Goal: Transaction & Acquisition: Purchase product/service

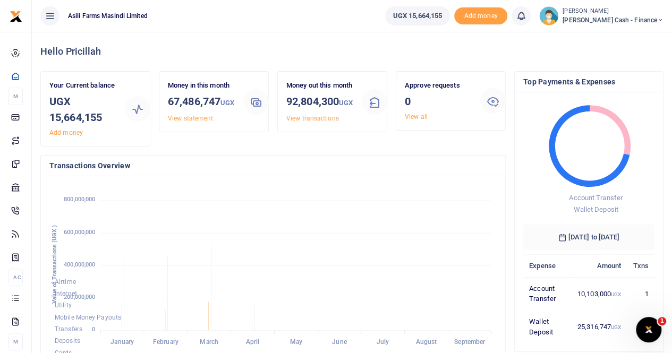
scroll to position [9, 9]
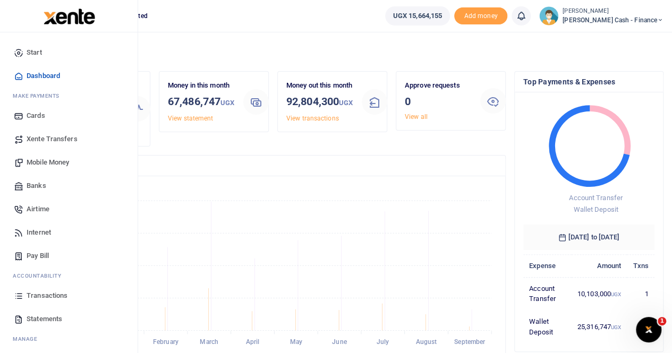
click at [35, 162] on span "Mobile Money" at bounding box center [48, 162] width 43 height 11
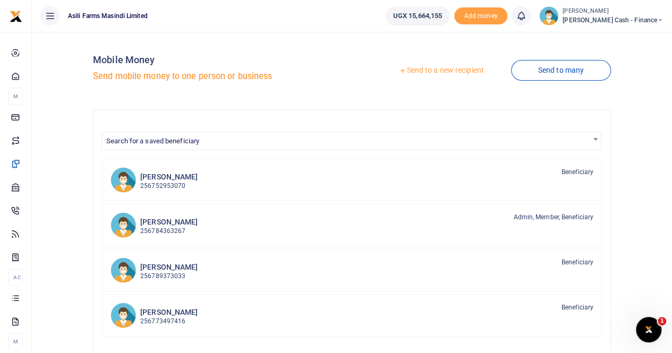
click at [437, 68] on link "Send to a new recipient" at bounding box center [441, 70] width 139 height 19
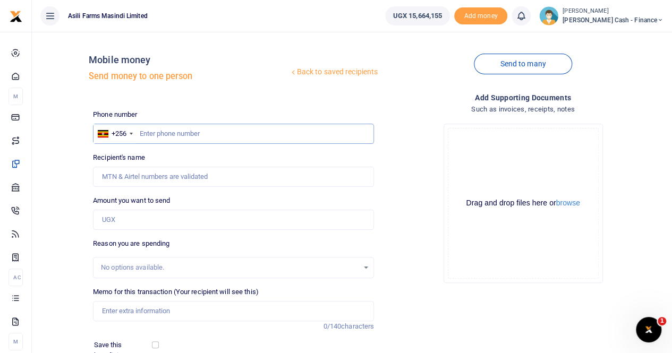
click at [167, 139] on input "text" at bounding box center [233, 134] width 281 height 20
paste input "+256 705 350 869"
click at [156, 132] on input "+256 705 350 869" at bounding box center [233, 134] width 281 height 20
click at [182, 133] on input "+256705 350 869" at bounding box center [233, 134] width 281 height 20
click at [169, 137] on input "+256705 350869" at bounding box center [233, 134] width 281 height 20
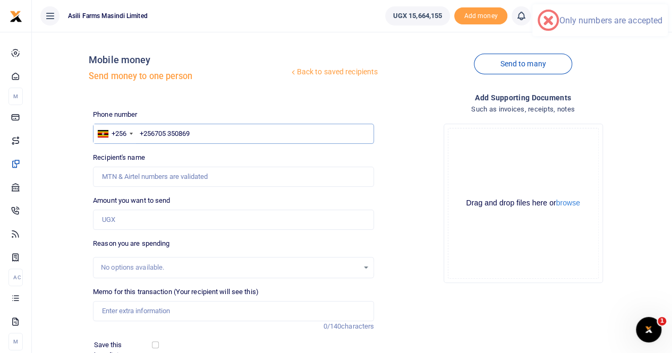
type input "+256705350869"
type input "Saad Musoke"
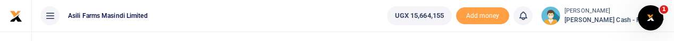
type input "+256705350869"
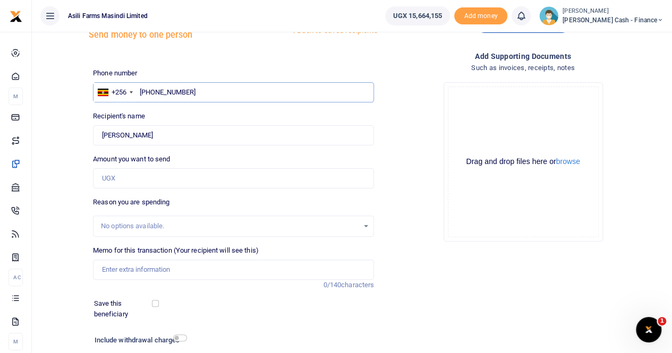
scroll to position [106, 0]
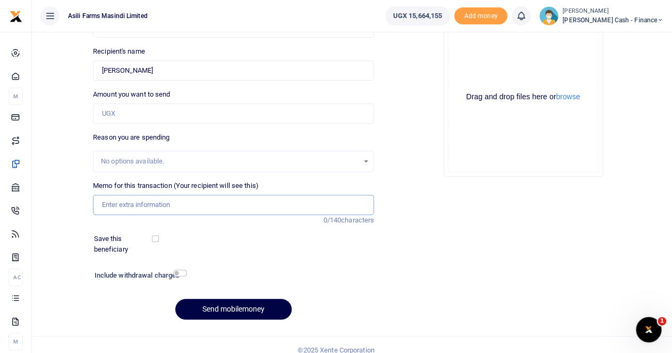
click at [107, 209] on input "Memo for this transaction (Your recipient will see this)" at bounding box center [233, 205] width 281 height 20
paste input "Mariano transport to Kigumba for the training 15th September - 18th September"
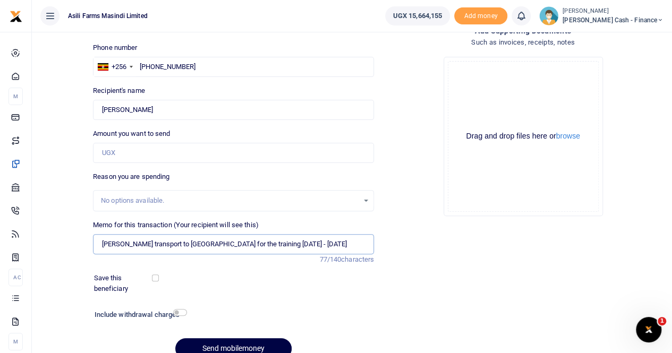
scroll to position [0, 0]
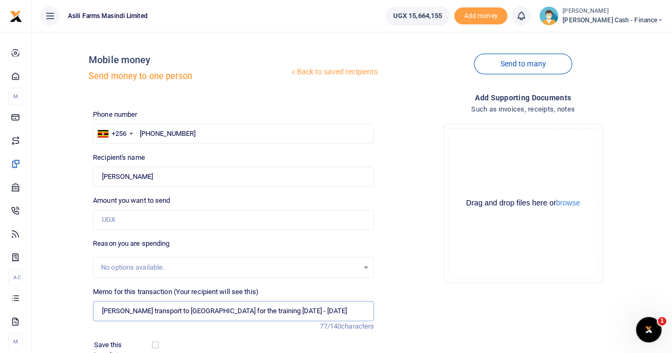
type input "Mariano transport to Kigumba for the training 15th September - 18th September"
click at [120, 219] on input "Amount you want to send" at bounding box center [233, 220] width 281 height 20
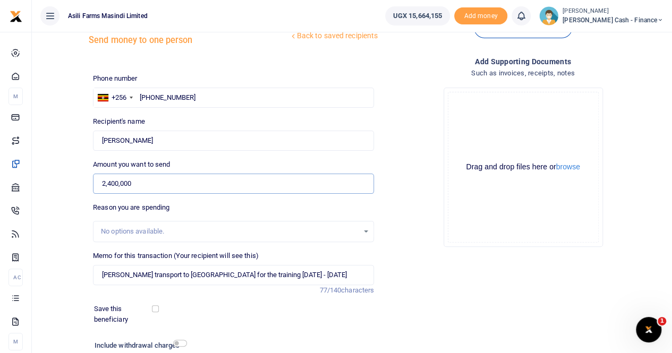
scroll to position [53, 0]
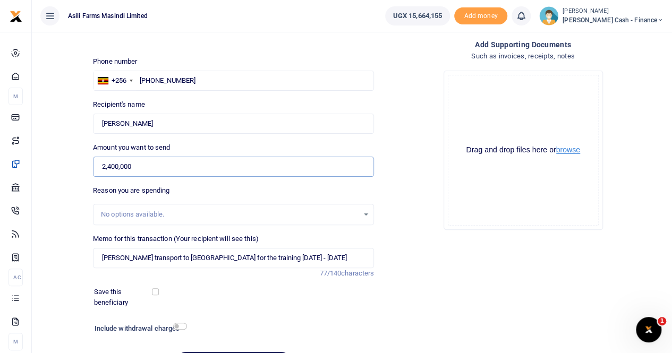
type input "2,400,000"
click at [571, 150] on button "browse" at bounding box center [569, 150] width 24 height 8
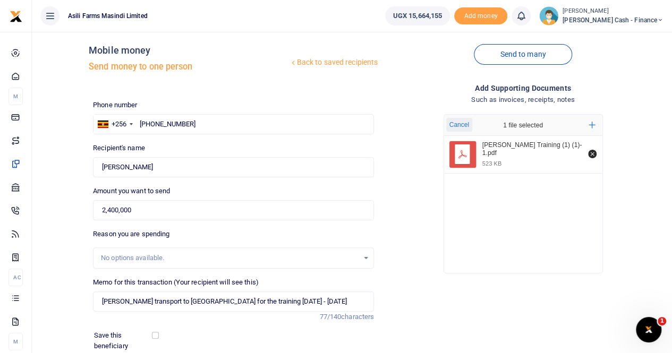
scroll to position [116, 0]
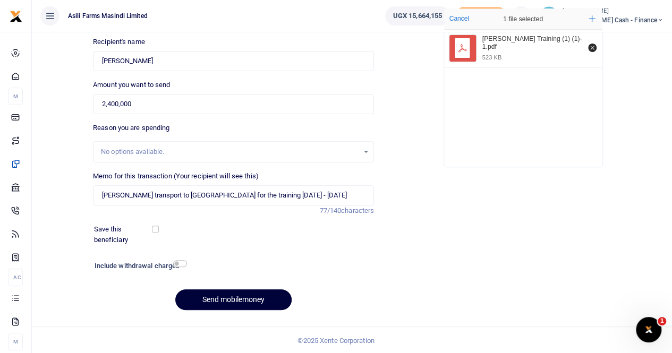
click at [210, 303] on button "Send mobilemoney" at bounding box center [233, 300] width 116 height 21
click at [154, 68] on input "Found" at bounding box center [233, 61] width 281 height 20
click at [175, 56] on input "Found" at bounding box center [233, 61] width 281 height 20
click at [215, 298] on button "Send mobilemoney" at bounding box center [233, 300] width 116 height 21
click at [330, 40] on div "Recipient's name Found Name is required." at bounding box center [233, 54] width 281 height 35
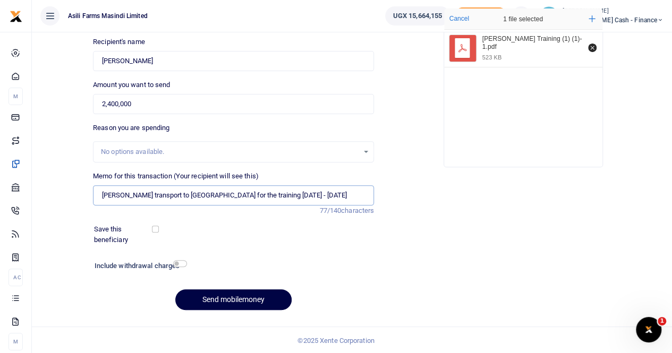
click at [297, 197] on input "Mariano transport to Kigumba for the training 15th September - 18th September" at bounding box center [233, 196] width 281 height 20
type input "Mariano transport to Kigumba for the training 15th September to 18th September"
click at [212, 297] on button "Send mobilemoney" at bounding box center [233, 300] width 116 height 21
click at [137, 54] on input "Found" at bounding box center [233, 61] width 281 height 20
click at [170, 56] on input "Found" at bounding box center [233, 61] width 281 height 20
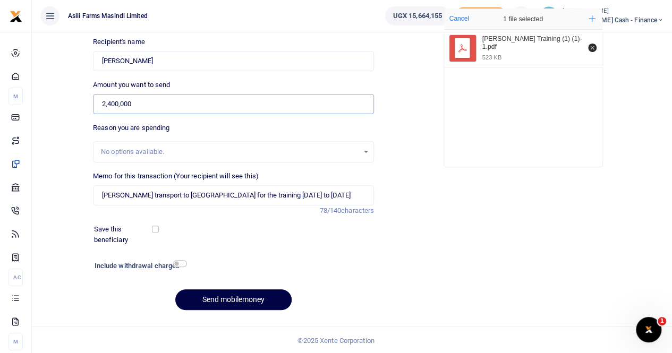
click at [150, 97] on input "2,400,000" at bounding box center [233, 104] width 281 height 20
click at [222, 299] on button "Send mobilemoney" at bounding box center [233, 300] width 116 height 21
drag, startPoint x: 144, startPoint y: 56, endPoint x: 149, endPoint y: 55, distance: 5.4
click at [144, 56] on input "Found" at bounding box center [233, 61] width 281 height 20
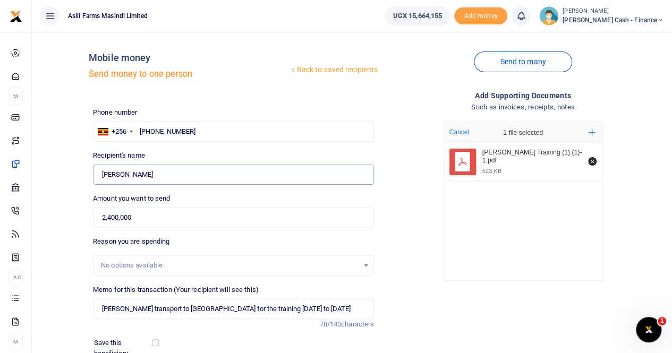
scroll to position [0, 0]
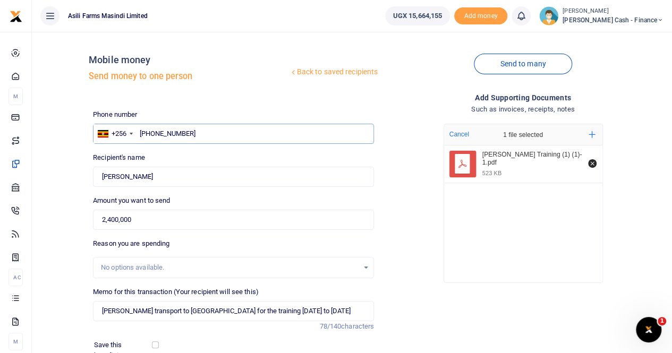
click at [144, 133] on input "+256705350869" at bounding box center [233, 134] width 281 height 20
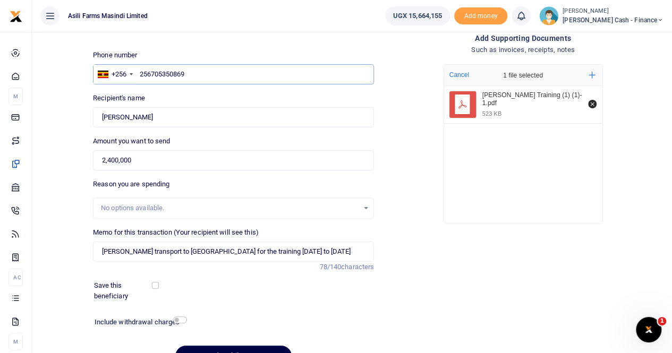
scroll to position [116, 0]
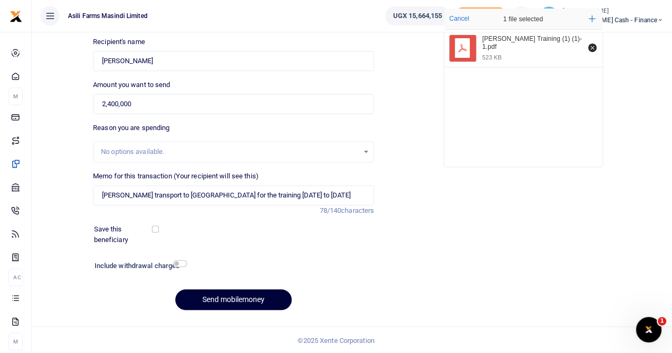
type input "256705350869"
click at [234, 298] on button "Send mobilemoney" at bounding box center [233, 300] width 116 height 21
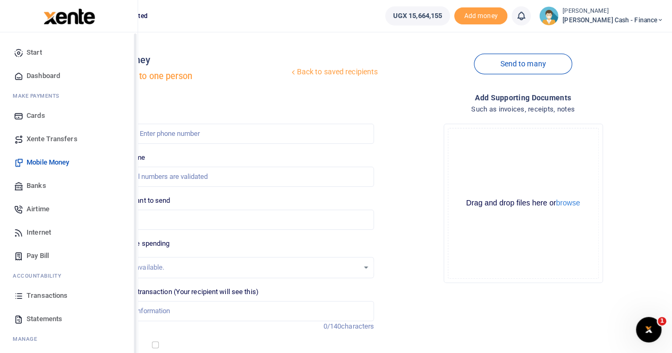
click at [47, 142] on span "Xente Transfers" at bounding box center [52, 139] width 51 height 11
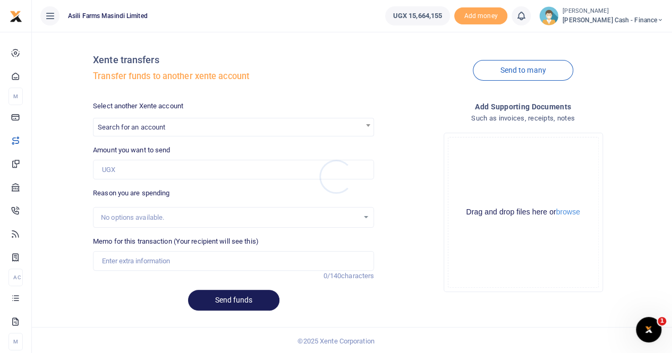
click at [167, 125] on div at bounding box center [336, 176] width 672 height 353
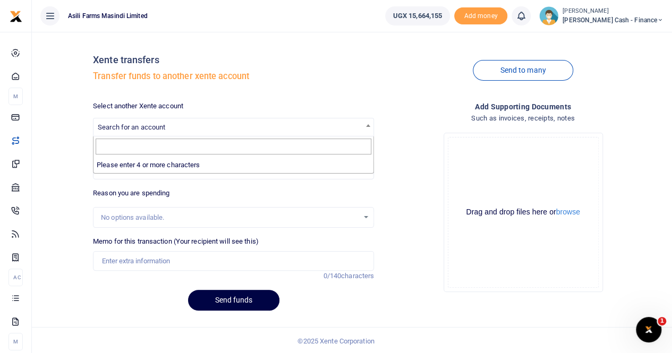
click at [145, 125] on span "Search for an account" at bounding box center [132, 127] width 68 height 8
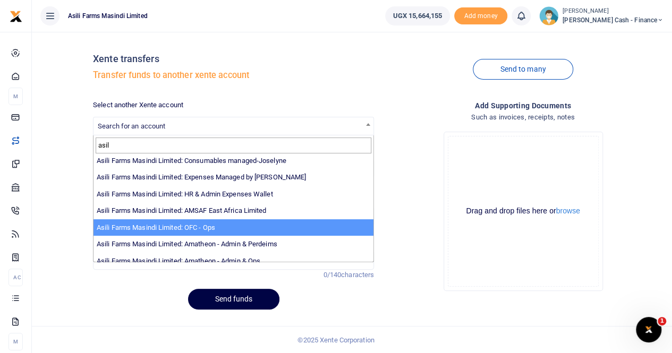
scroll to position [78, 0]
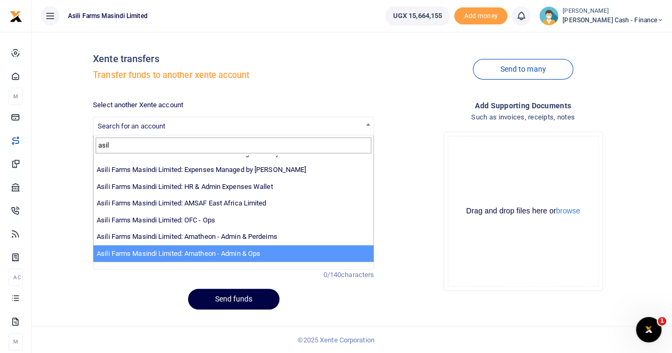
type input "asil"
select select "3989"
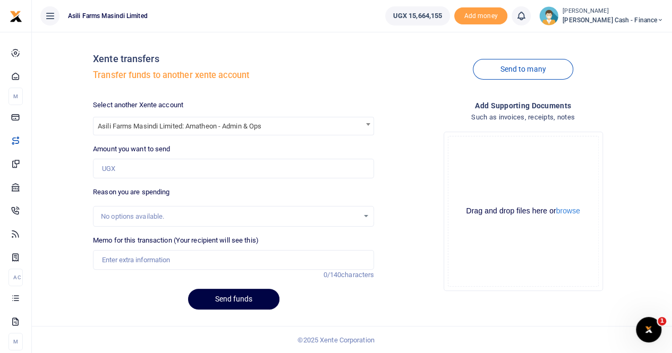
click at [164, 176] on div "Select another Xente account Asili Farms Masindi Limited: Amatheon - Admin & Op…" at bounding box center [234, 209] width 290 height 218
click at [169, 170] on input "Amount you want to send" at bounding box center [233, 169] width 281 height 20
type input "1,500,000"
click at [146, 262] on input "Memo for this transaction (Your recipient will see this)" at bounding box center [233, 260] width 281 height 20
type input "Transfer to Amatheon"
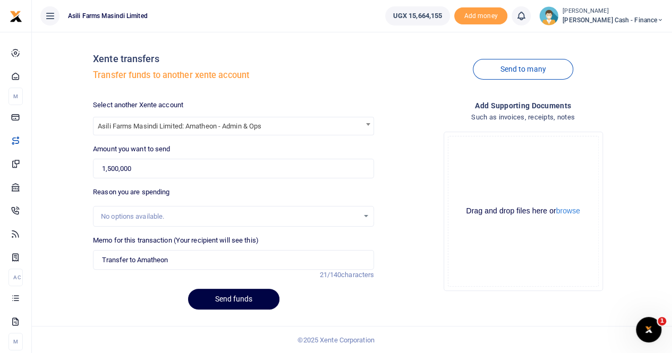
click at [436, 116] on h4 "Such as invoices, receipts, notes" at bounding box center [523, 118] width 281 height 12
click at [571, 212] on button "browse" at bounding box center [569, 211] width 24 height 8
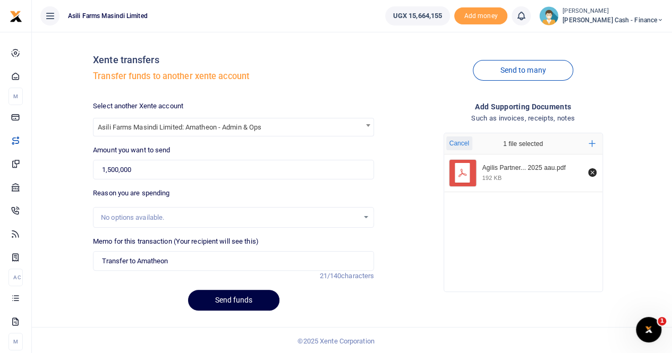
scroll to position [1, 0]
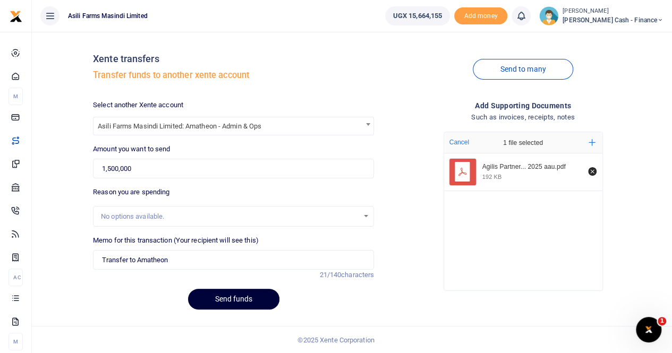
click at [223, 297] on button "Send funds" at bounding box center [233, 299] width 91 height 21
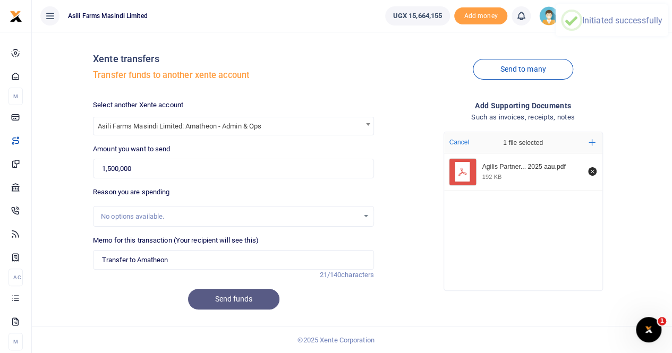
scroll to position [0, 0]
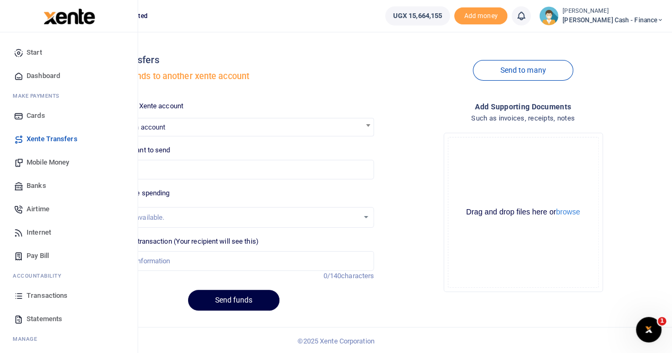
click at [37, 186] on span "Banks" at bounding box center [37, 186] width 20 height 11
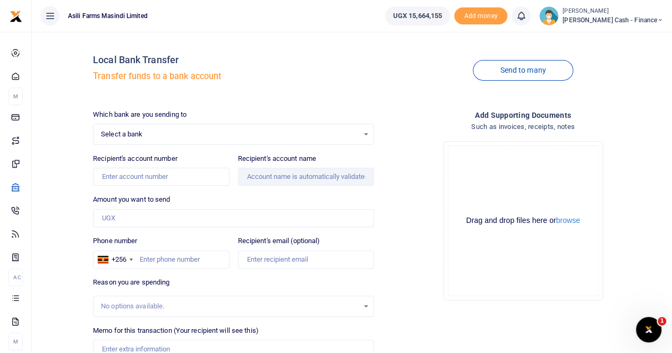
click at [124, 126] on div "Select a bank Select an option... Select a bank ABC Bank Absa Bank Uganda Ltd B…" at bounding box center [233, 134] width 281 height 21
click at [124, 130] on span "Select a bank" at bounding box center [230, 134] width 258 height 11
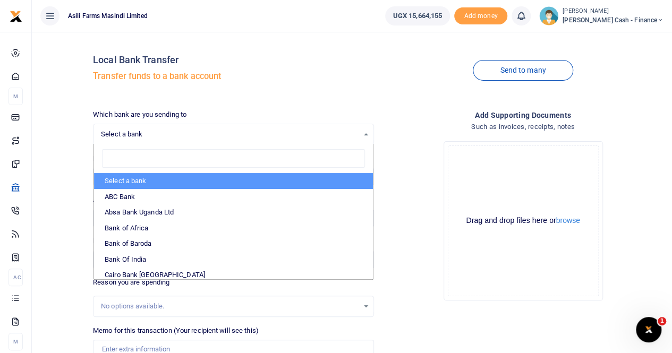
click at [124, 130] on span "Select a bank" at bounding box center [230, 134] width 258 height 11
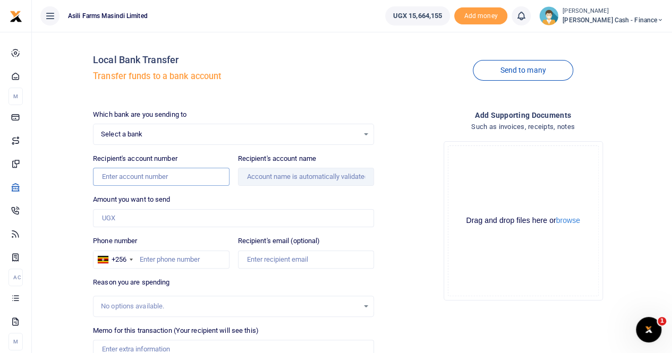
click at [110, 172] on input "Recipient's account number" at bounding box center [161, 177] width 136 height 18
paste input "206206000140"
type input "206206000140"
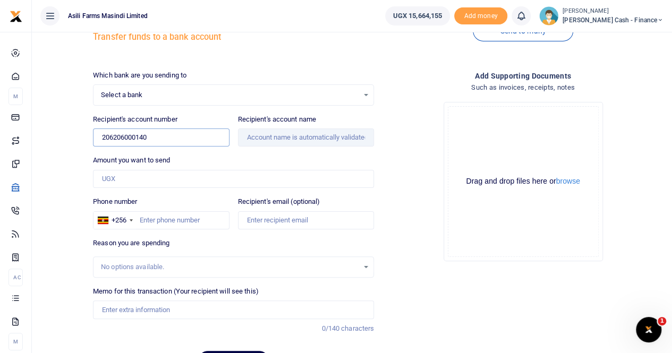
scroll to position [53, 0]
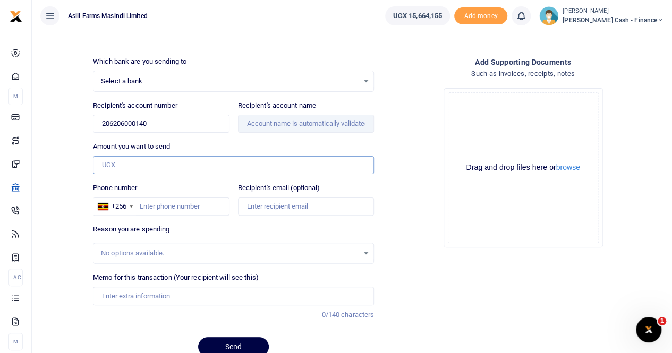
click at [128, 159] on input "Amount you want to send" at bounding box center [233, 165] width 281 height 18
paste input "1,194,000"
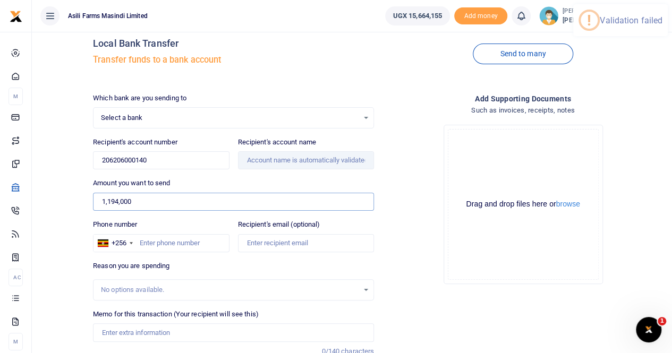
scroll to position [0, 0]
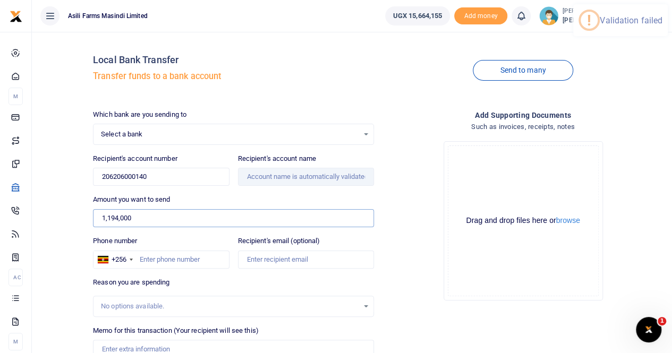
type input "1,194,000"
click at [259, 175] on input "Recipient's account name" at bounding box center [306, 177] width 136 height 18
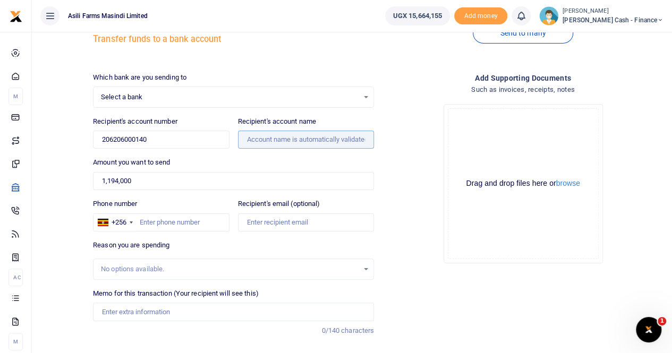
scroll to position [53, 0]
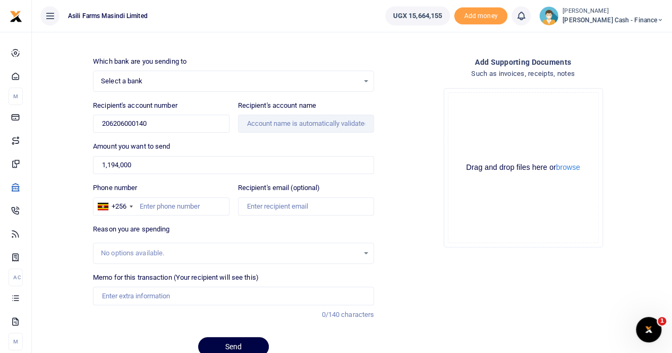
click at [126, 248] on div "No options available." at bounding box center [230, 253] width 258 height 11
click at [105, 248] on div "No options available." at bounding box center [230, 253] width 258 height 11
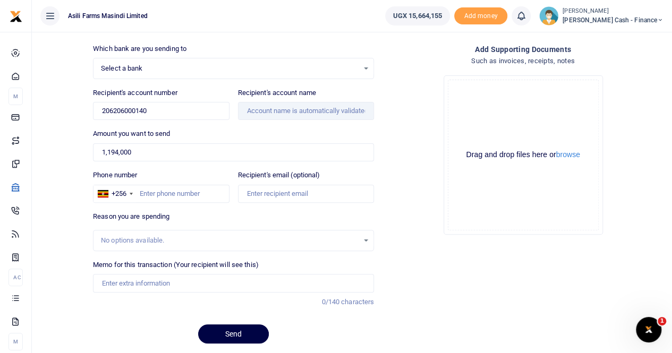
scroll to position [98, 0]
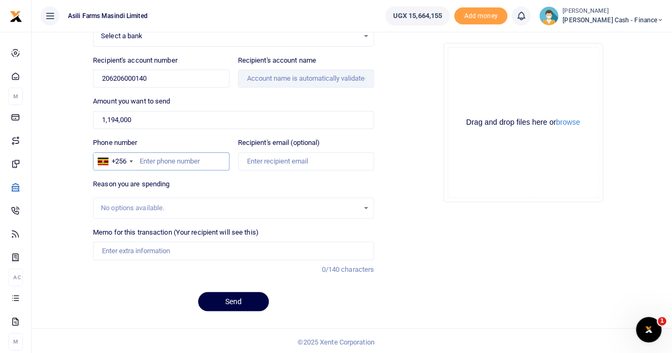
click at [147, 157] on input "Phone number" at bounding box center [161, 162] width 136 height 18
type input "759515922"
click at [292, 156] on input "Recipient's email (optional)" at bounding box center [306, 162] width 136 height 18
type input "ankunda.pricillah@agilis-partners.com"
click at [120, 250] on input "Memo for this transaction (Your recipient will see this)" at bounding box center [233, 251] width 281 height 18
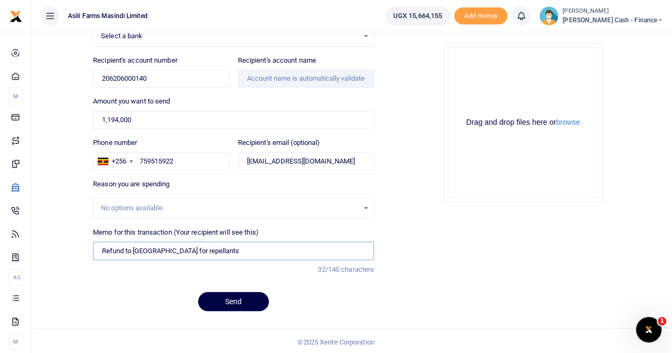
type input "Refund to Musoke for repellants"
click at [245, 75] on input "Recipient's account name" at bounding box center [306, 79] width 136 height 18
click at [260, 77] on input "Recipient's account name" at bounding box center [306, 79] width 136 height 18
click at [262, 76] on input "Recipient's account name" at bounding box center [306, 79] width 136 height 18
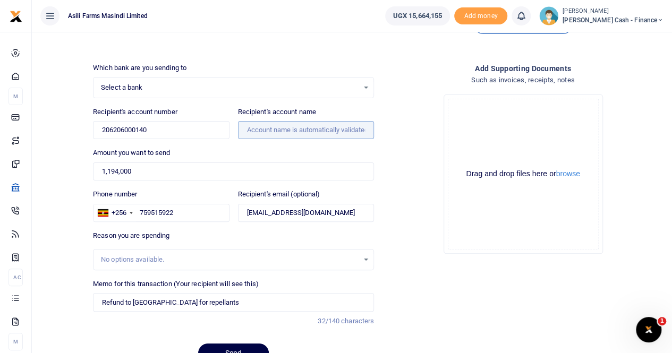
scroll to position [0, 0]
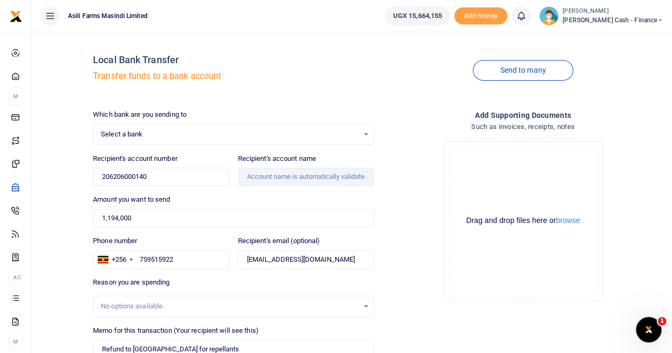
click at [190, 161] on div "Recipient's account number 206206000140 Account number is required." at bounding box center [161, 170] width 136 height 33
click at [151, 155] on label "Recipient's account number" at bounding box center [135, 159] width 85 height 11
click at [151, 168] on input "206206000140" at bounding box center [161, 177] width 136 height 18
click at [150, 131] on span "Select a bank" at bounding box center [230, 134] width 258 height 11
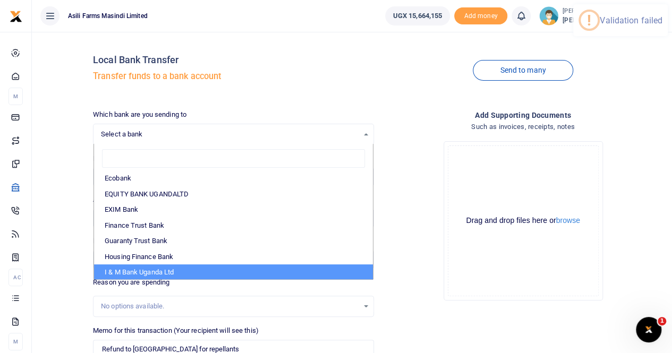
scroll to position [213, 0]
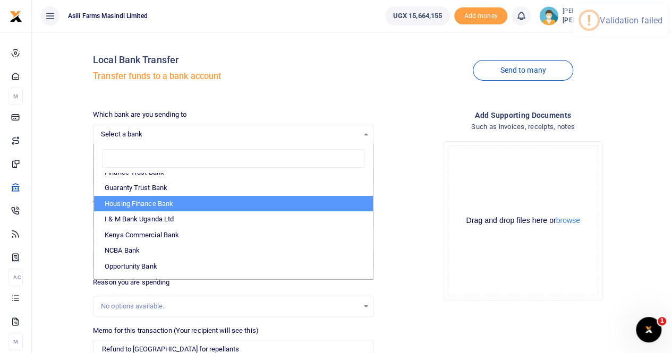
click at [155, 201] on li "Housing Finance Bank" at bounding box center [233, 204] width 279 height 16
select select "HFB"
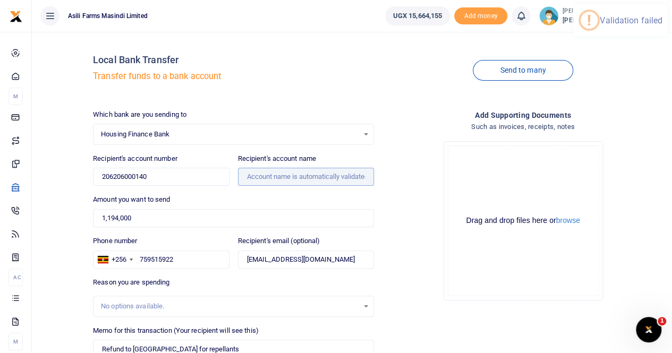
click at [270, 174] on input "Recipient's account name" at bounding box center [306, 177] width 136 height 18
click at [260, 175] on input "Recipient's account name" at bounding box center [306, 177] width 136 height 18
click at [282, 174] on input "Recipient's account name" at bounding box center [306, 177] width 136 height 18
click at [186, 130] on span "Housing Finance Bank" at bounding box center [230, 134] width 258 height 11
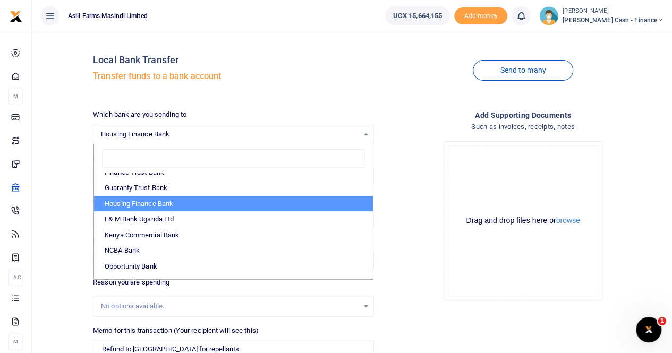
scroll to position [0, 0]
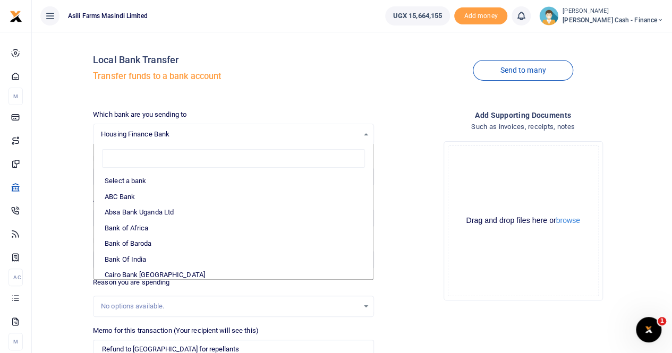
click at [188, 129] on span "Housing Finance Bank" at bounding box center [230, 134] width 258 height 11
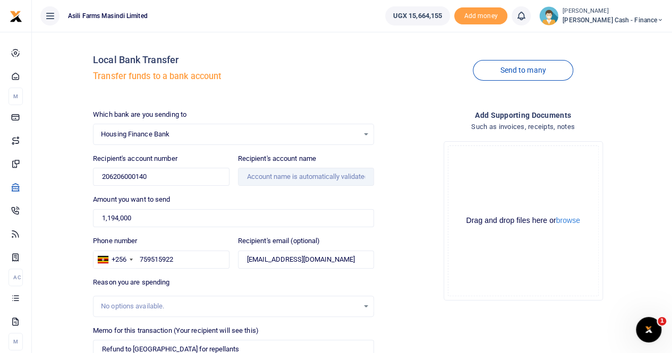
click at [250, 171] on div "Recipient's account name" at bounding box center [306, 170] width 136 height 33
click at [252, 174] on input "Recipient's account name" at bounding box center [306, 177] width 136 height 18
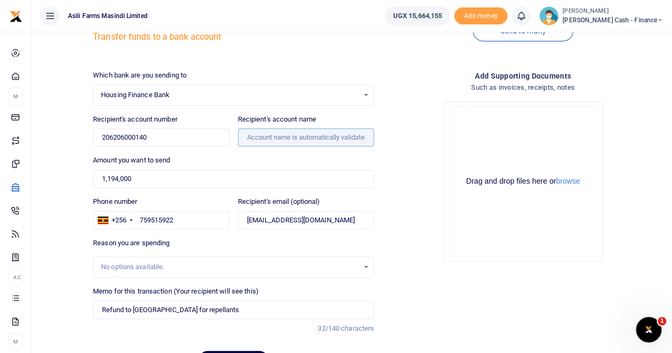
scroll to position [53, 0]
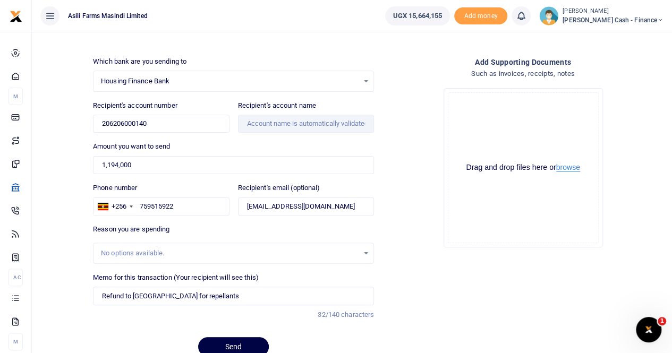
click at [575, 169] on button "browse" at bounding box center [569, 168] width 24 height 8
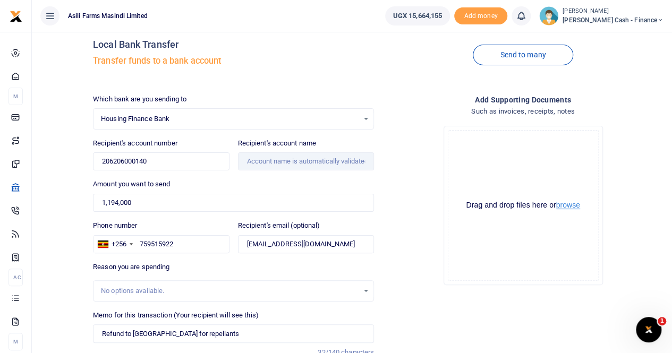
scroll to position [0, 0]
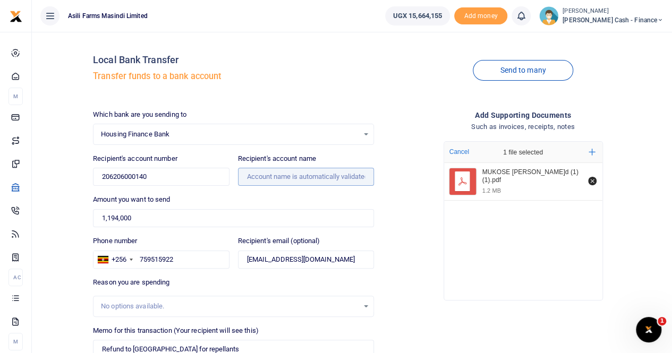
click at [279, 180] on input "Recipient's account name" at bounding box center [306, 177] width 136 height 18
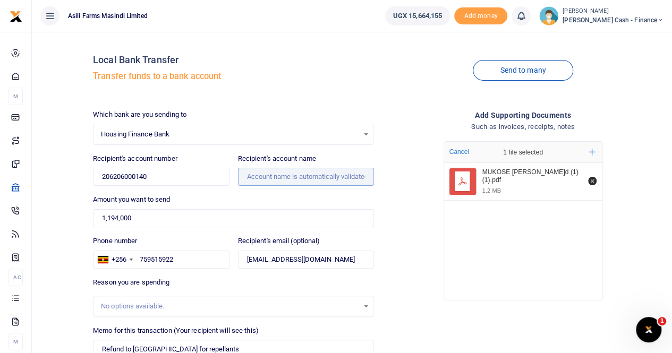
click at [279, 180] on input "Recipient's account name" at bounding box center [306, 177] width 136 height 18
click at [186, 264] on input "759515922" at bounding box center [161, 260] width 136 height 18
click at [168, 174] on input "206206000140" at bounding box center [161, 177] width 136 height 18
drag, startPoint x: 102, startPoint y: 175, endPoint x: 130, endPoint y: 174, distance: 28.7
click at [103, 175] on input "206206000140" at bounding box center [161, 177] width 136 height 18
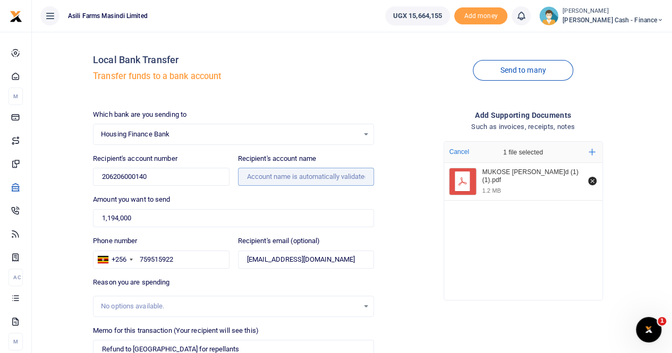
click at [280, 171] on input "Recipient's account name" at bounding box center [306, 177] width 136 height 18
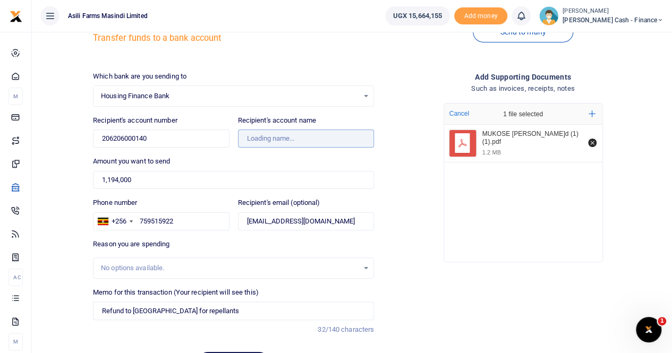
scroll to position [53, 0]
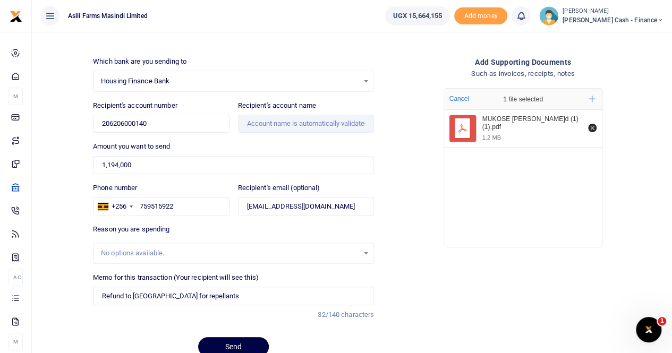
click at [325, 19] on ul "Asili Farms Masindi Limited" at bounding box center [204, 16] width 345 height 32
click at [287, 119] on input "Recipient's account name" at bounding box center [306, 124] width 136 height 18
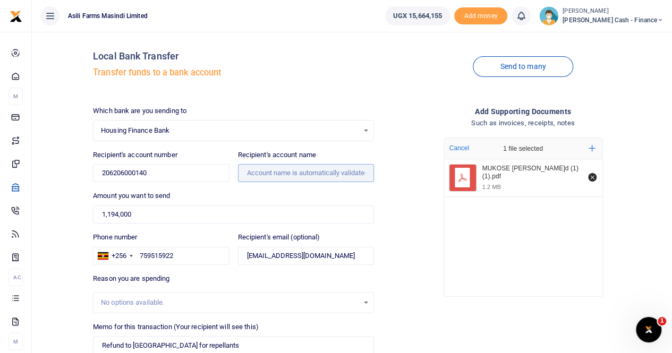
scroll to position [0, 0]
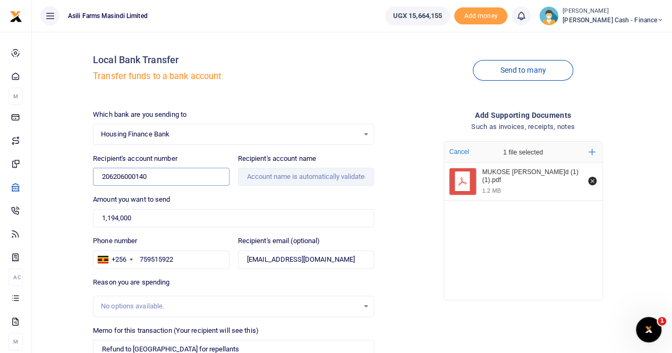
click at [161, 176] on input "206206000140" at bounding box center [161, 177] width 136 height 18
click at [185, 128] on div "Housing Finance Bank Select an option... Select a bank ABC Bank Absa Bank Ugand…" at bounding box center [233, 134] width 281 height 21
click at [180, 133] on span "Housing Finance Bank" at bounding box center [230, 134] width 258 height 11
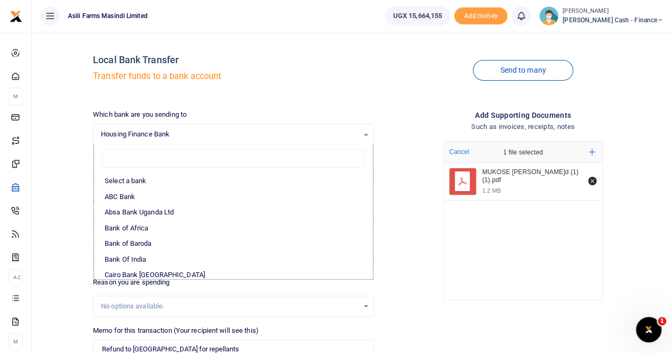
click at [185, 132] on span "Housing Finance Bank" at bounding box center [230, 134] width 258 height 11
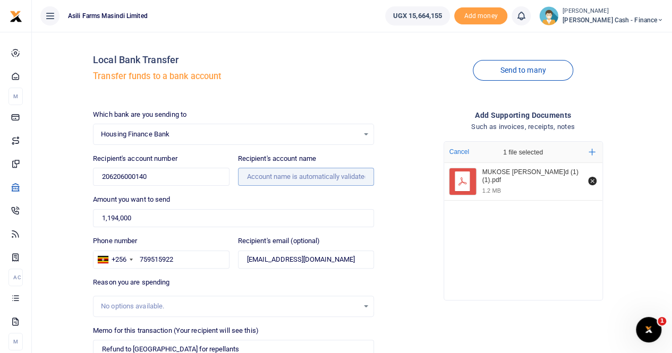
click at [268, 175] on input "Recipient's account name" at bounding box center [306, 177] width 136 height 18
click at [275, 175] on input "Recipient's account name" at bounding box center [306, 177] width 136 height 18
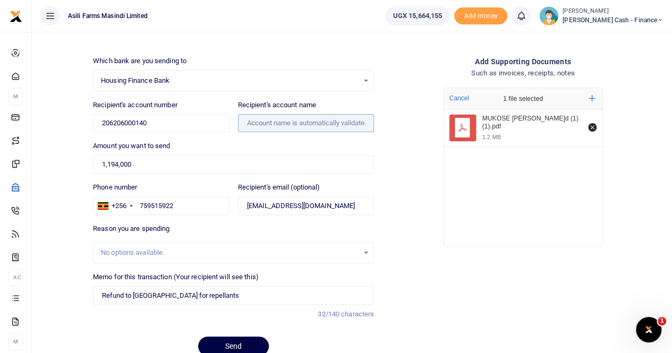
scroll to position [98, 0]
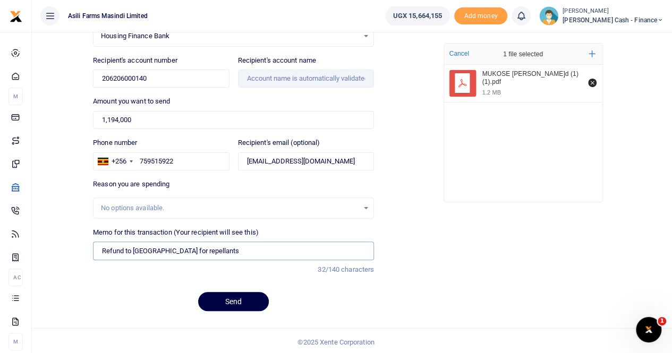
click at [217, 251] on input "Refund to Musoke for repellants" at bounding box center [233, 251] width 281 height 18
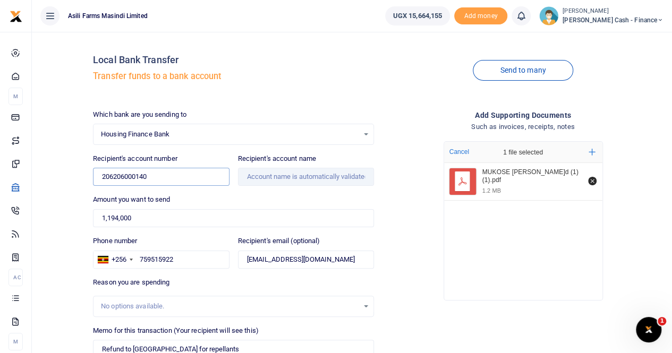
drag, startPoint x: 165, startPoint y: 180, endPoint x: 58, endPoint y: 173, distance: 106.5
click at [58, 176] on div "Local Bank Transfer Transfer funds to a bank account Send to many Which bank ar…" at bounding box center [352, 229] width 632 height 378
drag, startPoint x: 187, startPoint y: 136, endPoint x: 81, endPoint y: 138, distance: 105.8
click at [81, 138] on div "Local Bank Transfer Transfer funds to a bank account Send to many Which bank ar…" at bounding box center [352, 229] width 632 height 378
click at [224, 126] on div "Housing Finance Bank Select an option... Select a bank ABC Bank Absa Bank Ugand…" at bounding box center [233, 134] width 281 height 21
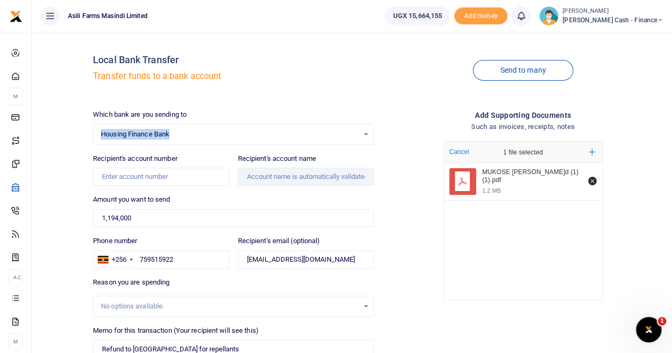
drag, startPoint x: 194, startPoint y: 130, endPoint x: 77, endPoint y: 138, distance: 117.2
click at [77, 138] on div "Local Bank Transfer Transfer funds to a bank account Send to many Which bank ar…" at bounding box center [352, 229] width 632 height 378
click at [260, 233] on div "Which bank are you sending to Housing Finance Bank Select an option... Select a…" at bounding box center [234, 264] width 290 height 309
click at [136, 170] on input "Recipient's account number" at bounding box center [161, 177] width 136 height 18
click at [157, 174] on input "Recipient's account number" at bounding box center [161, 177] width 136 height 18
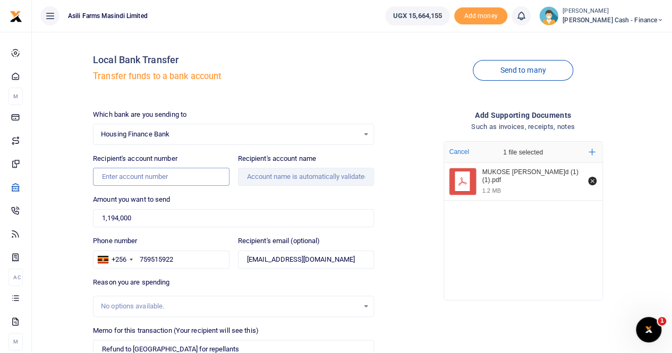
click at [150, 173] on input "Recipient's account number" at bounding box center [161, 177] width 136 height 18
paste input "206206000140"
type input "206206000140"
click at [250, 175] on input "Recipient's account name" at bounding box center [306, 177] width 136 height 18
click at [258, 176] on input "Recipient's account name" at bounding box center [306, 177] width 136 height 18
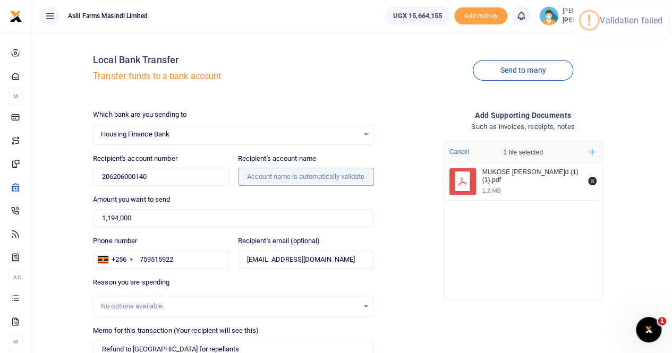
click at [260, 176] on input "Recipient's account name" at bounding box center [306, 177] width 136 height 18
click at [209, 132] on span "Housing Finance Bank" at bounding box center [230, 134] width 258 height 11
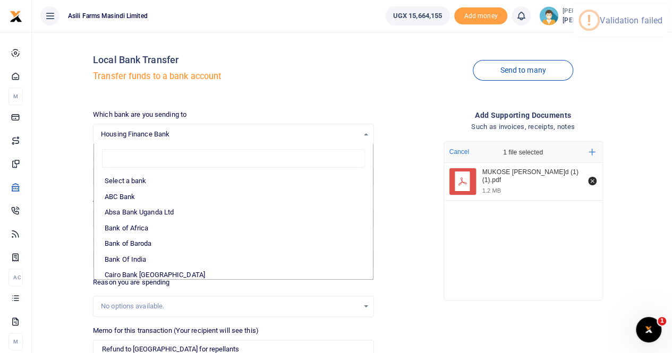
click at [216, 132] on span "Housing Finance Bank" at bounding box center [230, 134] width 258 height 11
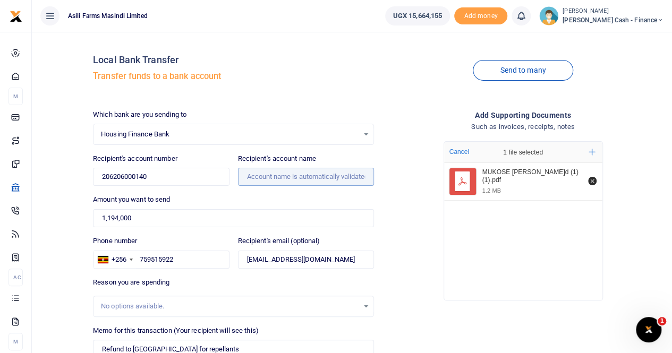
click at [254, 176] on input "Recipient's account name" at bounding box center [306, 177] width 136 height 18
click at [256, 171] on input "Recipient's account name" at bounding box center [306, 177] width 136 height 18
click at [260, 178] on input "Recipient's account name" at bounding box center [306, 177] width 136 height 18
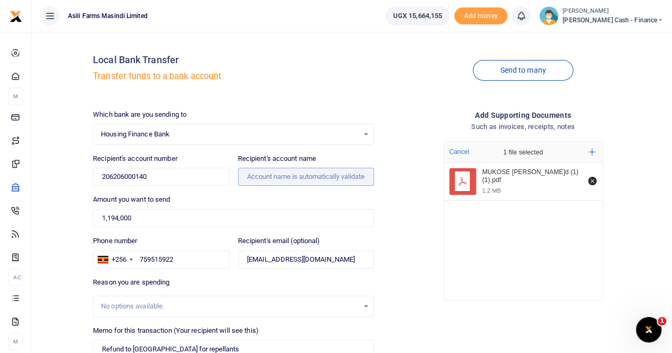
click at [262, 178] on input "Recipient's account name" at bounding box center [306, 177] width 136 height 18
click at [271, 176] on input "Recipient's account name" at bounding box center [306, 177] width 136 height 18
click at [167, 173] on input "206206000140" at bounding box center [161, 177] width 136 height 18
click at [288, 186] on div "Which bank are you sending to Housing Finance Bank Select an option... Select a…" at bounding box center [234, 264] width 290 height 309
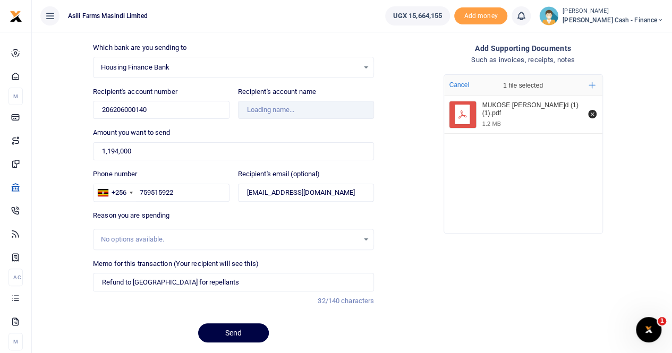
scroll to position [98, 0]
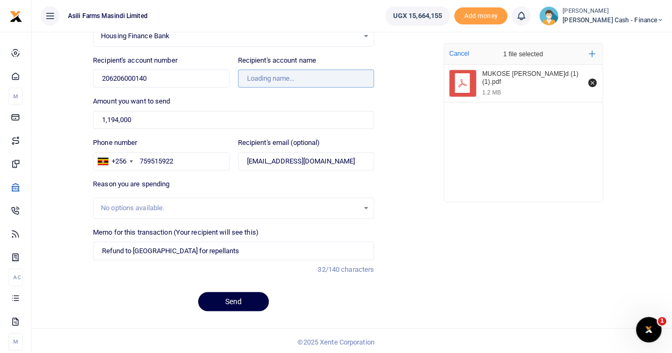
click at [293, 77] on input "Recipient's account name" at bounding box center [306, 79] width 136 height 18
click at [311, 78] on input "Recipient's account name" at bounding box center [306, 79] width 136 height 18
click at [266, 80] on input "Recipient's account name" at bounding box center [306, 79] width 136 height 18
click at [276, 79] on input "Recipient's account name" at bounding box center [306, 79] width 136 height 18
click at [276, 77] on input "Recipient's account name" at bounding box center [306, 79] width 136 height 18
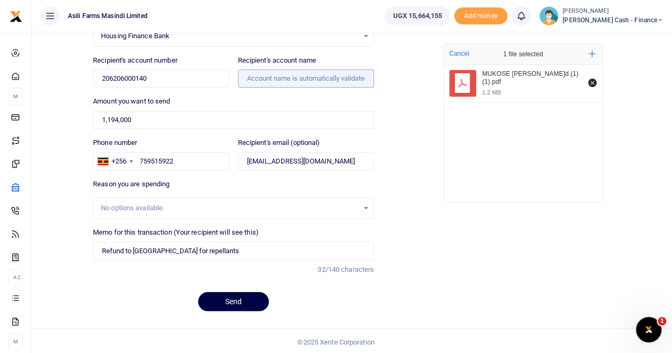
click at [263, 77] on input "Recipient's account name" at bounding box center [306, 79] width 136 height 18
click at [282, 77] on input "Recipient's account name" at bounding box center [306, 79] width 136 height 18
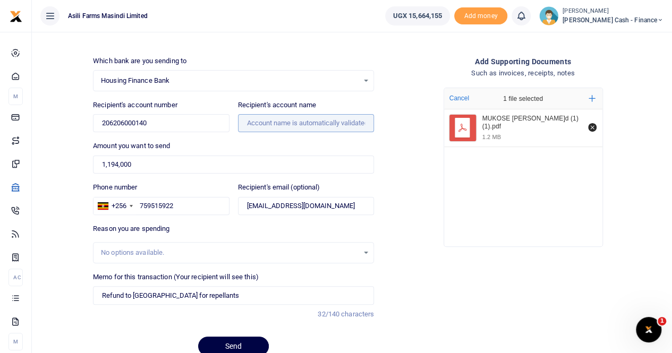
scroll to position [0, 0]
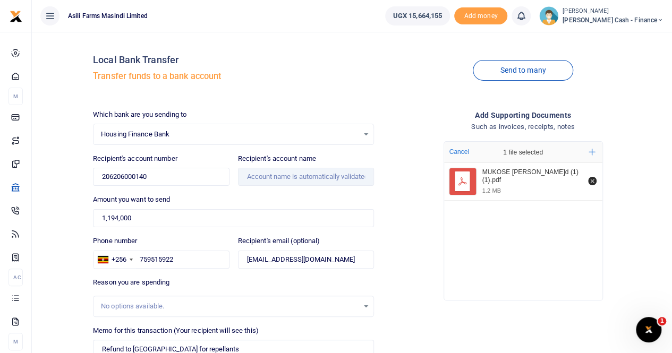
click at [188, 132] on span "Housing Finance Bank" at bounding box center [230, 134] width 258 height 11
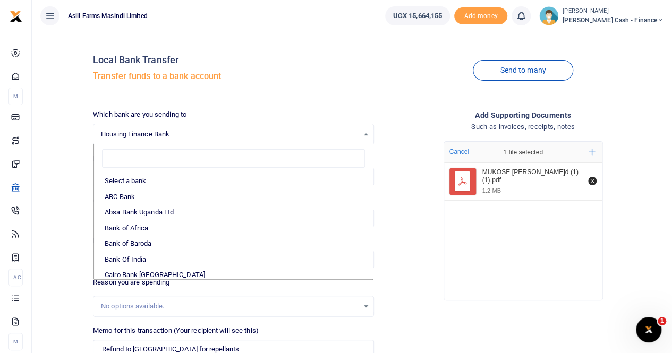
click at [175, 132] on span "Housing Finance Bank" at bounding box center [230, 134] width 258 height 11
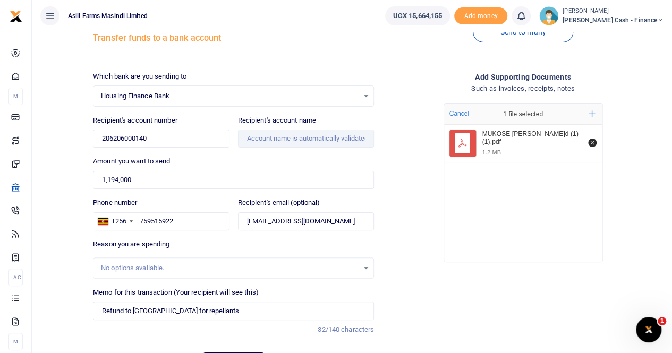
scroll to position [53, 0]
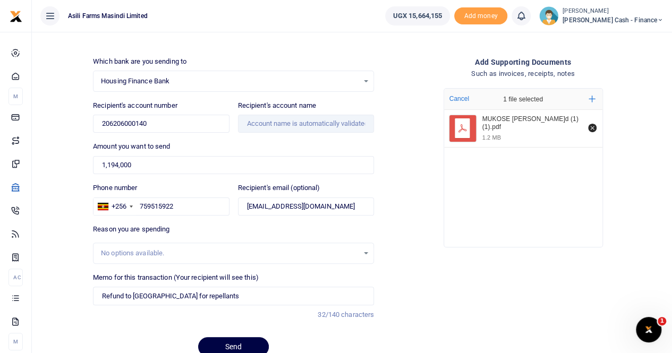
click at [365, 80] on div "Housing Finance Bank Select an option..." at bounding box center [234, 81] width 280 height 12
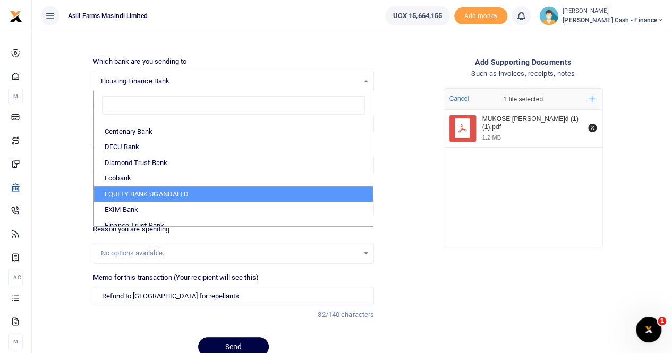
scroll to position [159, 0]
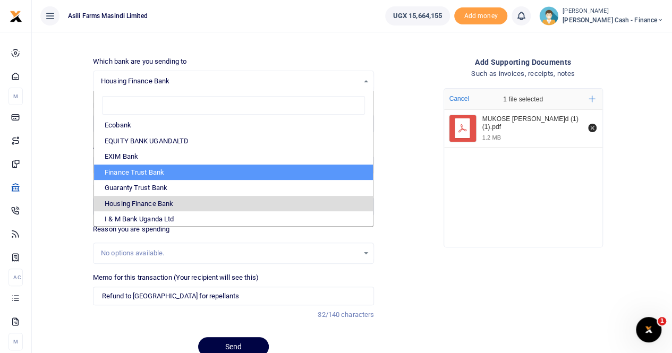
click at [159, 165] on li "Finance Trust Bank" at bounding box center [233, 173] width 279 height 16
select select "FTB"
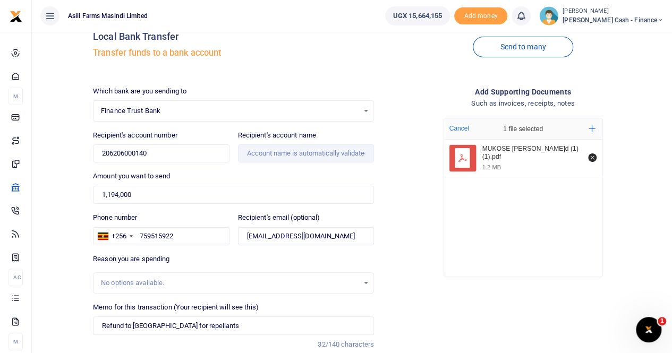
scroll to position [0, 0]
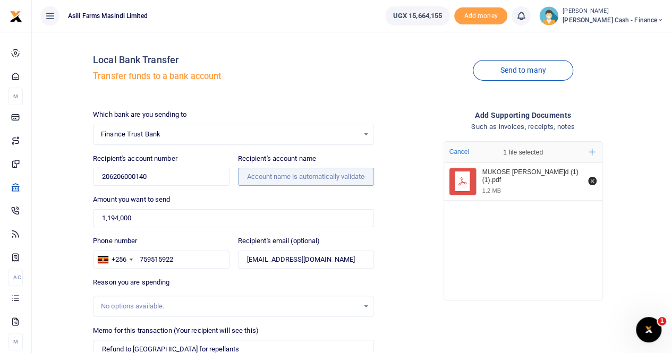
click at [263, 179] on input "Recipient's account name" at bounding box center [306, 177] width 136 height 18
click at [251, 173] on input "Recipient's account name" at bounding box center [306, 177] width 136 height 18
click at [173, 129] on div "Finance Trust Bank Select an option..." at bounding box center [234, 135] width 280 height 12
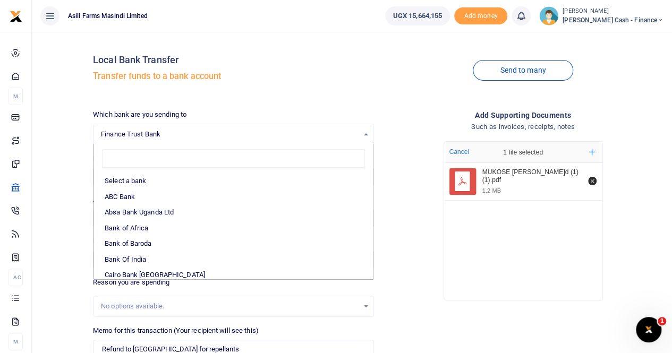
click at [182, 134] on span "Finance Trust Bank" at bounding box center [230, 134] width 258 height 11
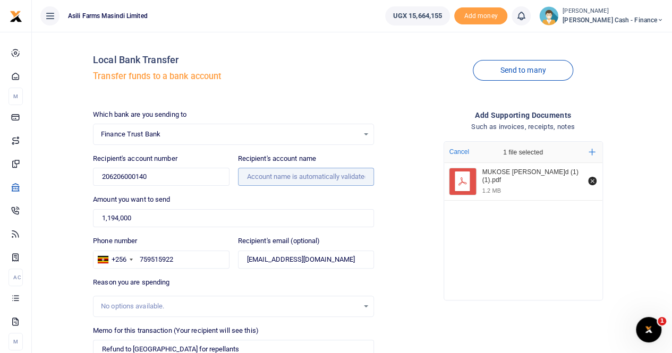
click at [250, 175] on input "Recipient's account name" at bounding box center [306, 177] width 136 height 18
click at [264, 174] on input "Recipient's account name" at bounding box center [306, 177] width 136 height 18
click at [162, 214] on input "1,194,000" at bounding box center [233, 218] width 281 height 18
click at [255, 175] on input "Recipient's account name" at bounding box center [306, 177] width 136 height 18
click at [268, 175] on input "Recipient's account name" at bounding box center [306, 177] width 136 height 18
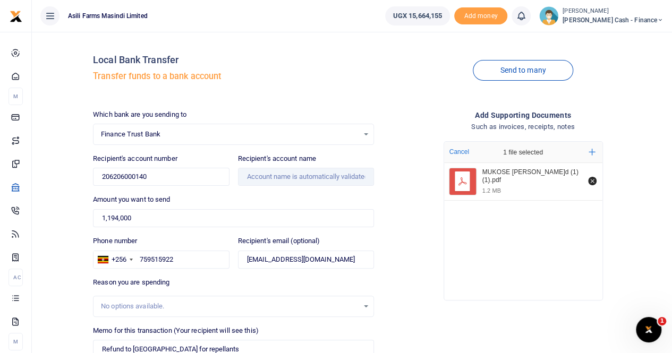
click at [178, 130] on span "Finance Trust Bank" at bounding box center [230, 134] width 258 height 11
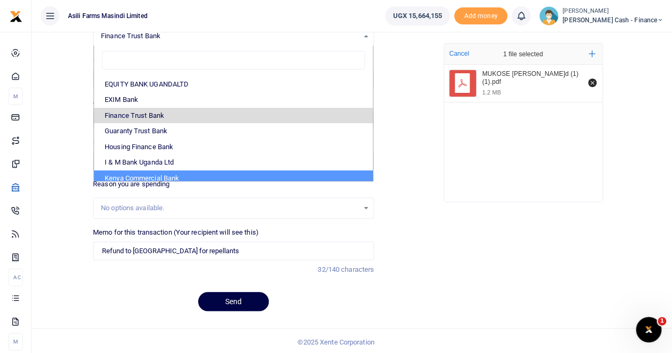
scroll to position [157, 0]
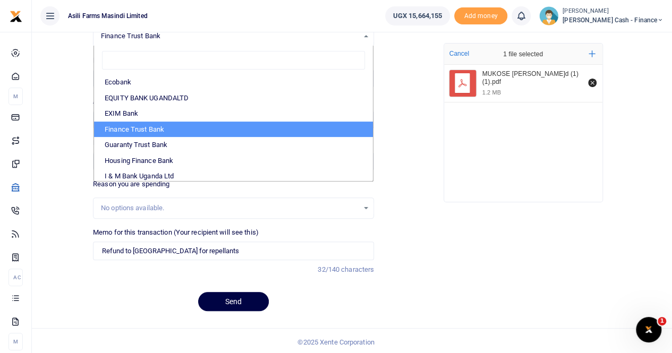
click at [185, 126] on li "Finance Trust Bank" at bounding box center [233, 130] width 279 height 16
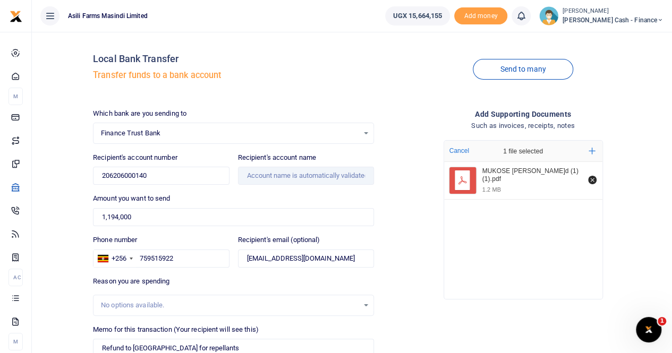
scroll to position [0, 0]
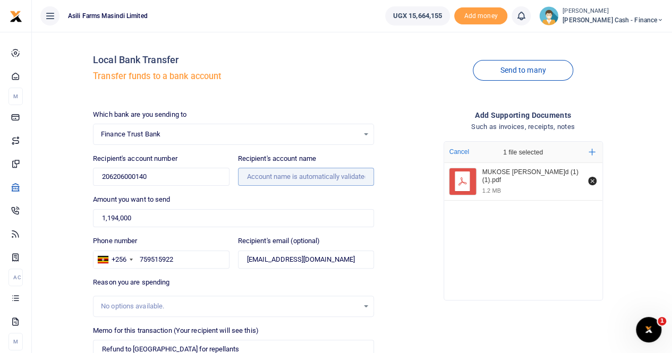
click at [263, 176] on input "Recipient's account name" at bounding box center [306, 177] width 136 height 18
click at [273, 178] on input "Recipient's account name" at bounding box center [306, 177] width 136 height 18
click at [274, 177] on input "Recipient's account name" at bounding box center [306, 177] width 136 height 18
drag, startPoint x: 173, startPoint y: 178, endPoint x: 78, endPoint y: 152, distance: 98.7
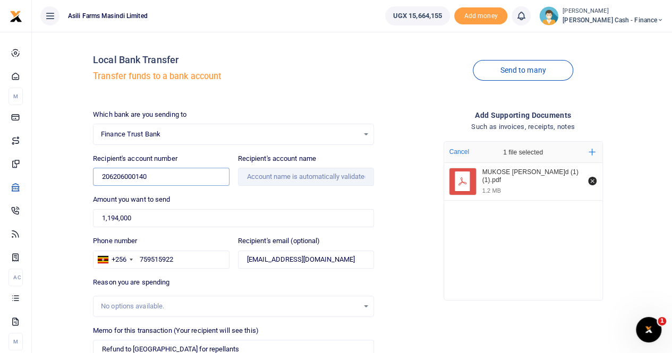
click at [84, 180] on div "Local Bank Transfer Transfer funds to a bank account Send to many Which bank ar…" at bounding box center [352, 229] width 632 height 378
click at [266, 181] on input "Recipient's account name" at bounding box center [306, 177] width 136 height 18
click at [276, 174] on input "Recipient's account name" at bounding box center [306, 177] width 136 height 18
click at [283, 175] on input "Recipient's account name" at bounding box center [306, 177] width 136 height 18
click at [123, 174] on input "Recipient's account number" at bounding box center [161, 177] width 136 height 18
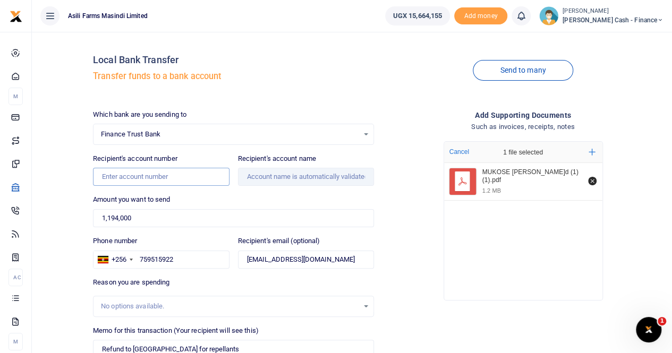
paste input "206206000140"
type input "206206000140"
click at [256, 171] on input "Recipient's account name" at bounding box center [306, 177] width 136 height 18
type input "Quick And Smart Solutions"
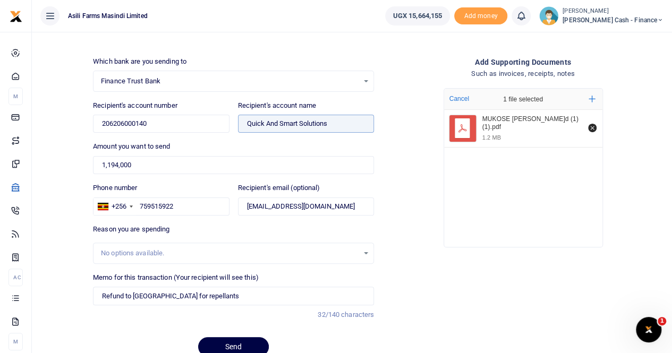
scroll to position [98, 0]
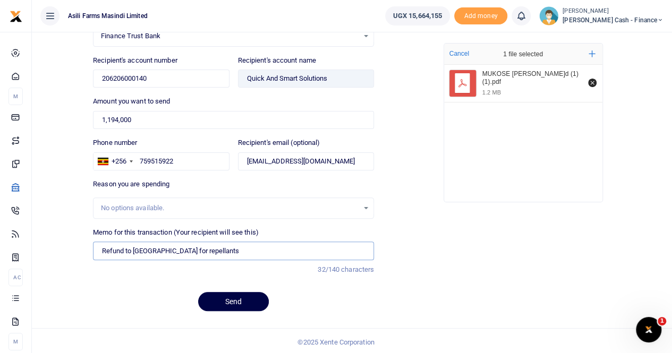
drag, startPoint x: 157, startPoint y: 248, endPoint x: 80, endPoint y: 249, distance: 77.6
click at [80, 249] on div "Local Bank Transfer Transfer funds to a bank account Send to many Which bank ar…" at bounding box center [352, 131] width 632 height 378
click at [199, 254] on input "Payment for repellants" at bounding box center [233, 251] width 281 height 18
drag, startPoint x: 330, startPoint y: 78, endPoint x: 239, endPoint y: 83, distance: 90.5
click at [237, 82] on div "Recipient's account name Found" at bounding box center [306, 71] width 145 height 33
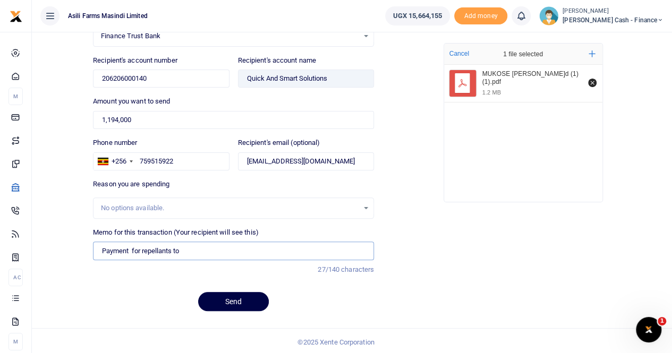
click at [189, 243] on input "Payment for repellants to" at bounding box center [233, 251] width 281 height 18
paste input "Quick And Smart Solutions"
type input "Payment for repellants to Quick And Smart Solutions"
click at [229, 296] on button "Send" at bounding box center [233, 301] width 71 height 19
